Goal: Task Accomplishment & Management: Manage account settings

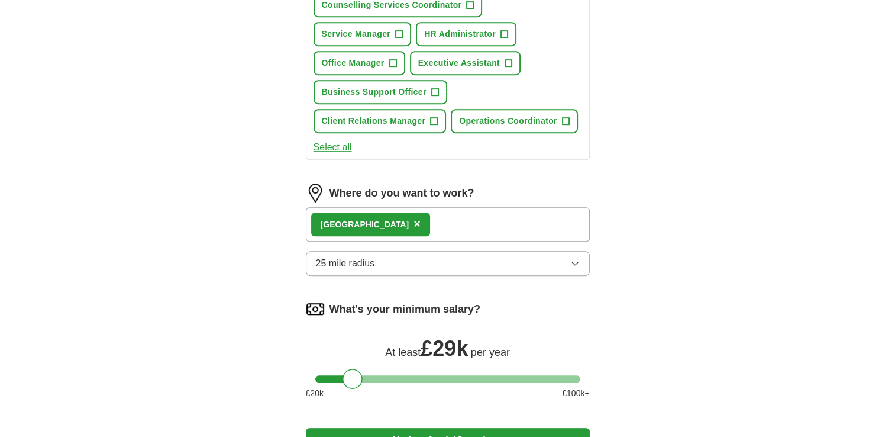
scroll to position [667, 0]
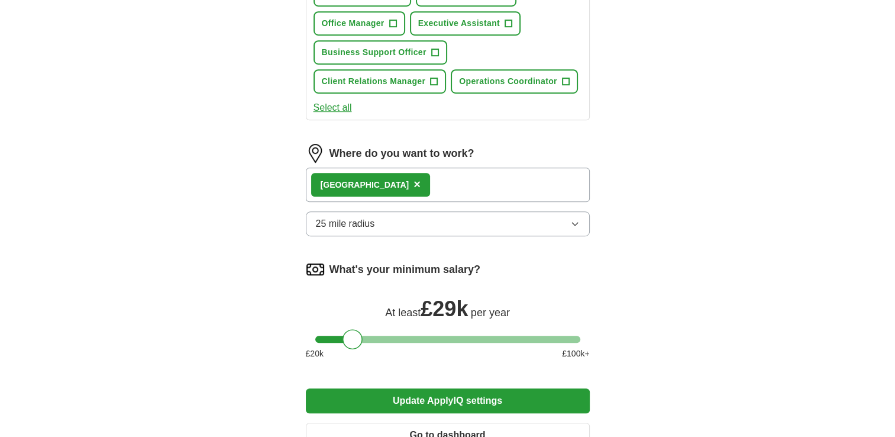
click at [428, 221] on button "25 mile radius" at bounding box center [448, 223] width 284 height 25
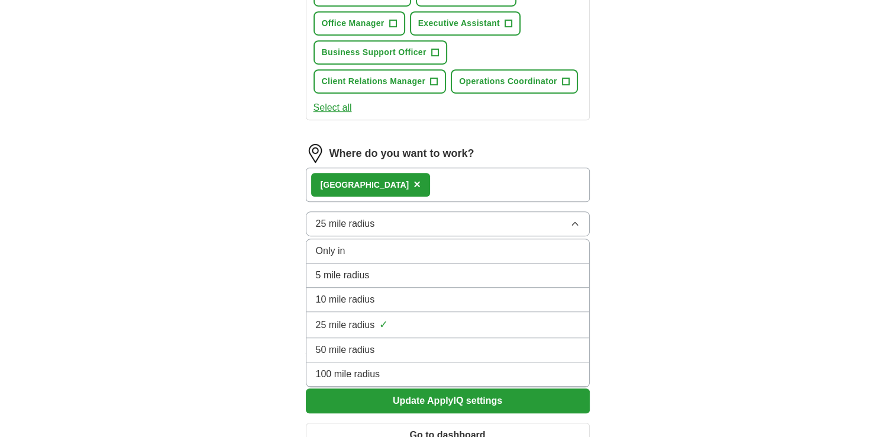
click at [394, 244] on div "Only in" at bounding box center [448, 251] width 264 height 14
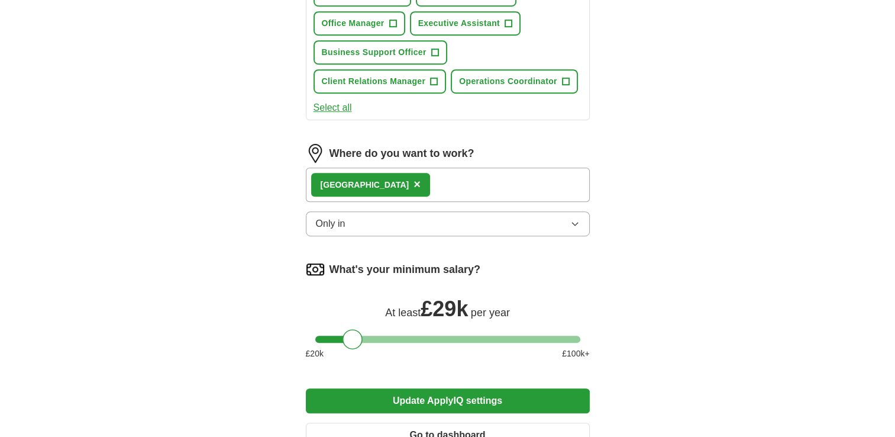
scroll to position [796, 0]
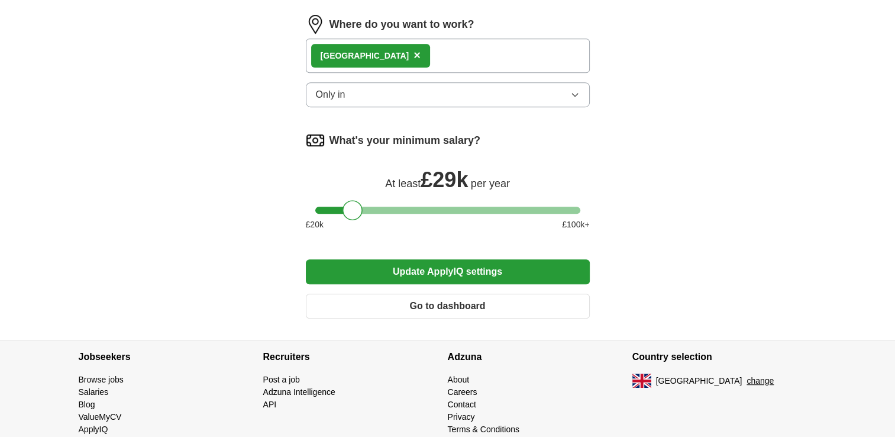
click at [492, 264] on button "Update ApplyIQ settings" at bounding box center [448, 271] width 284 height 25
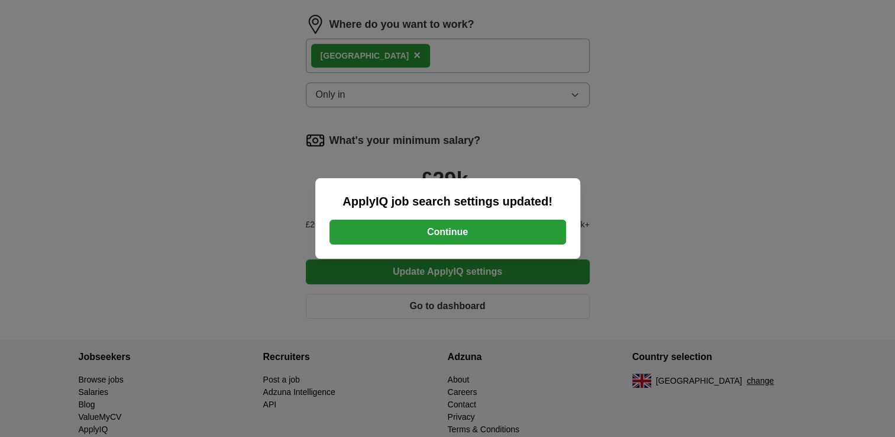
click at [466, 226] on button "Continue" at bounding box center [447, 231] width 237 height 25
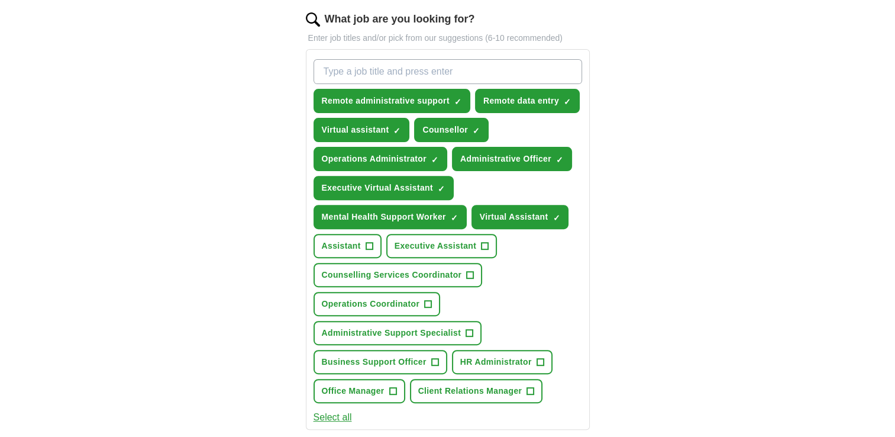
scroll to position [388, 0]
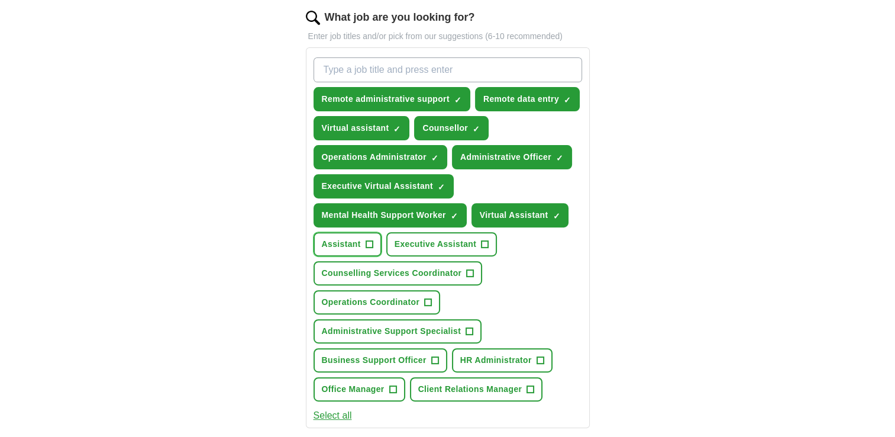
click at [367, 243] on span "+" at bounding box center [369, 244] width 7 height 9
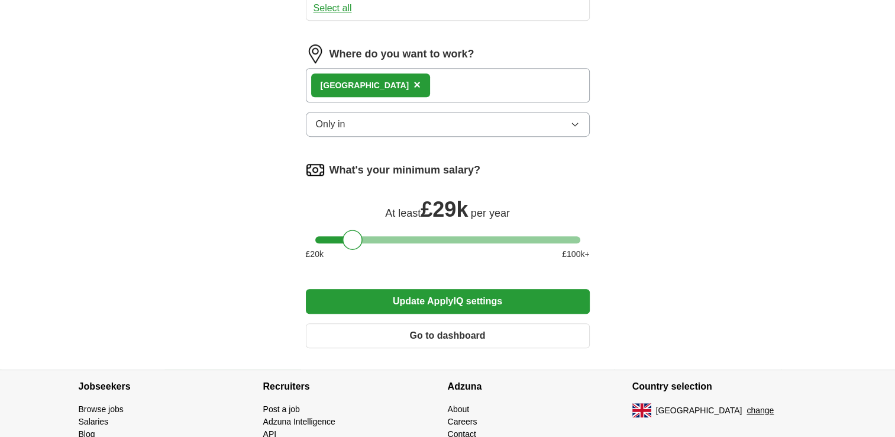
scroll to position [797, 0]
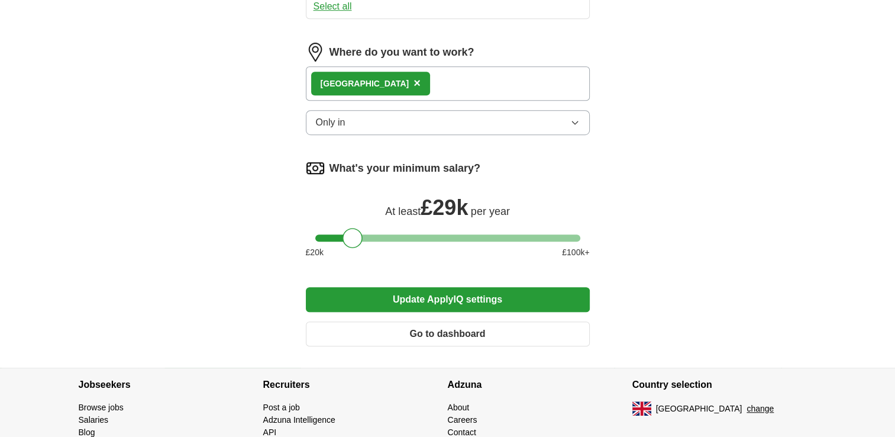
click at [467, 290] on button "Update ApplyIQ settings" at bounding box center [448, 299] width 284 height 25
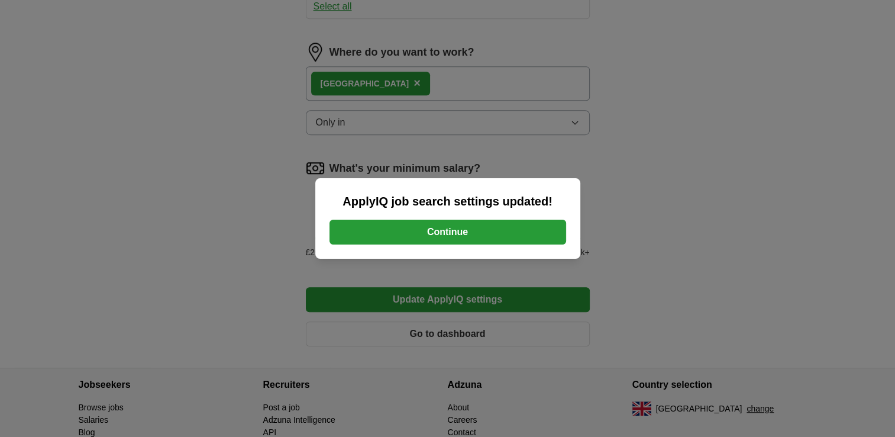
click at [433, 228] on button "Continue" at bounding box center [447, 231] width 237 height 25
